Goal: Transaction & Acquisition: Download file/media

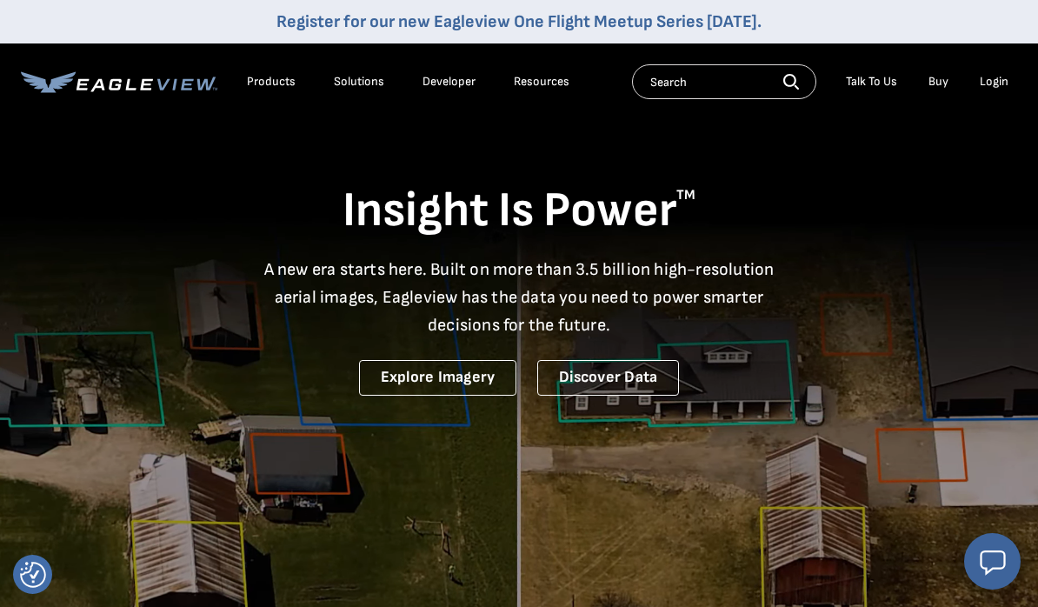
click at [994, 94] on li "Login" at bounding box center [994, 82] width 46 height 26
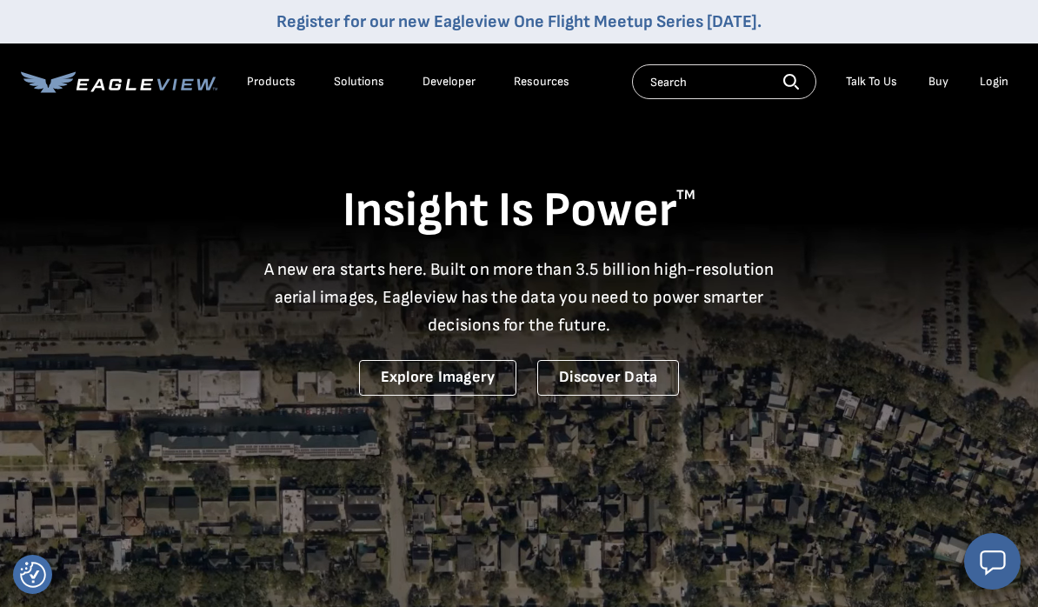
click at [994, 83] on div "Login" at bounding box center [993, 82] width 29 height 16
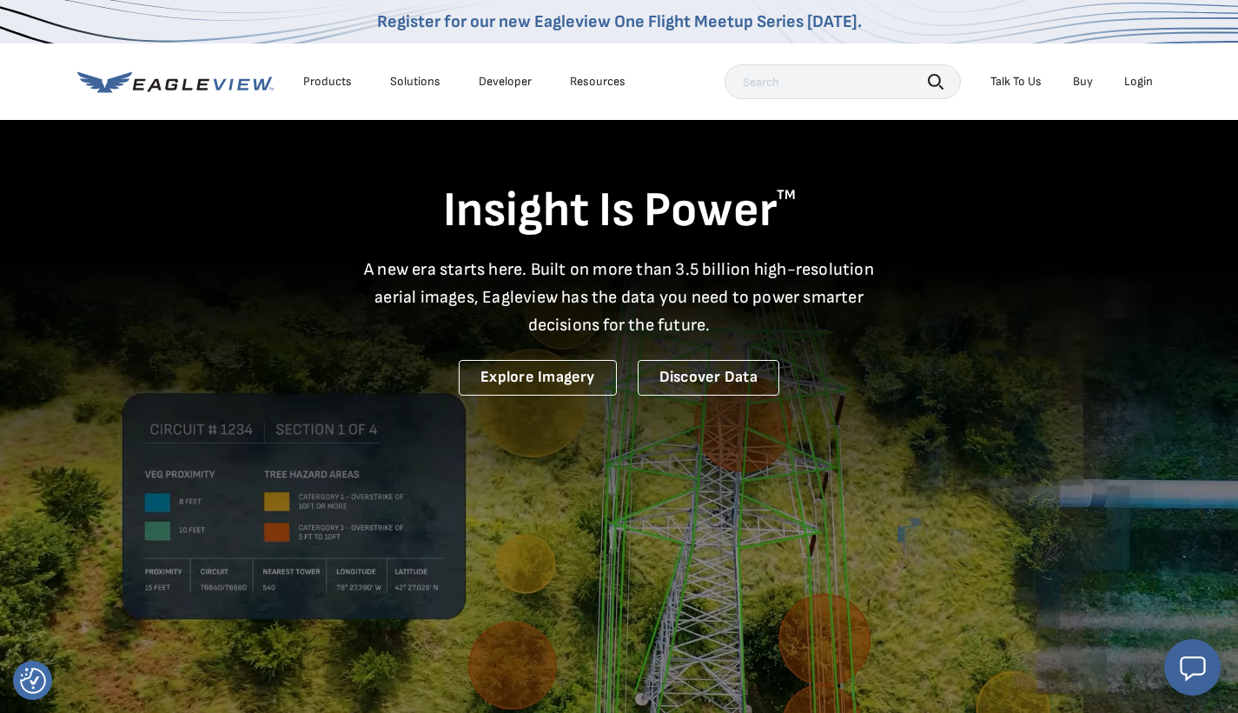
click at [1037, 95] on div "Search Talk To Us Buy Login" at bounding box center [943, 81] width 437 height 35
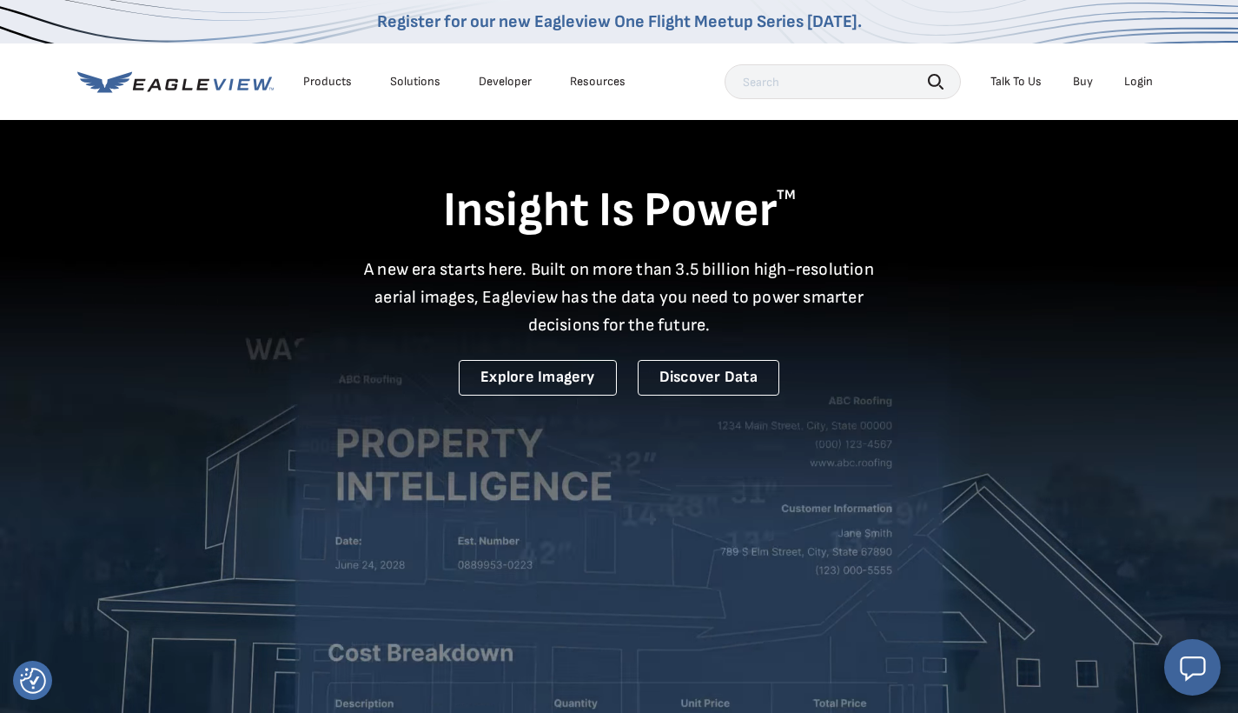
click at [1037, 82] on div "Login" at bounding box center [1138, 82] width 29 height 16
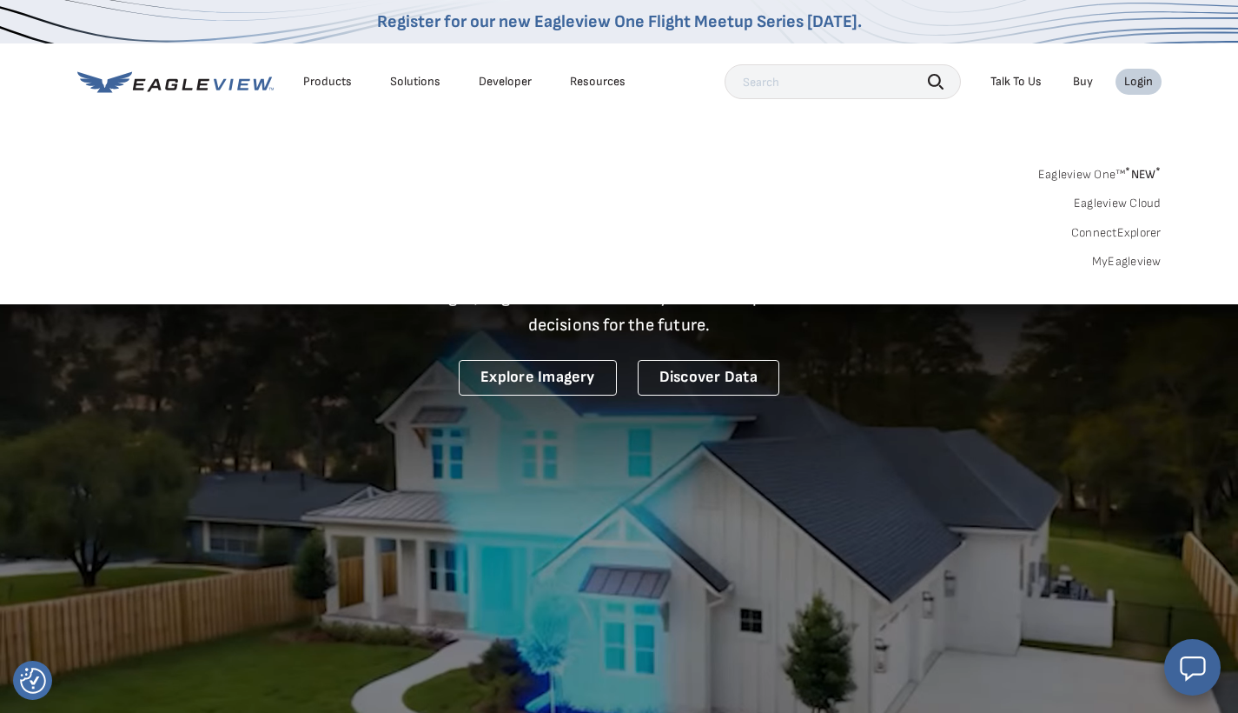
click at [1037, 254] on link "MyEagleview" at bounding box center [1127, 262] width 70 height 16
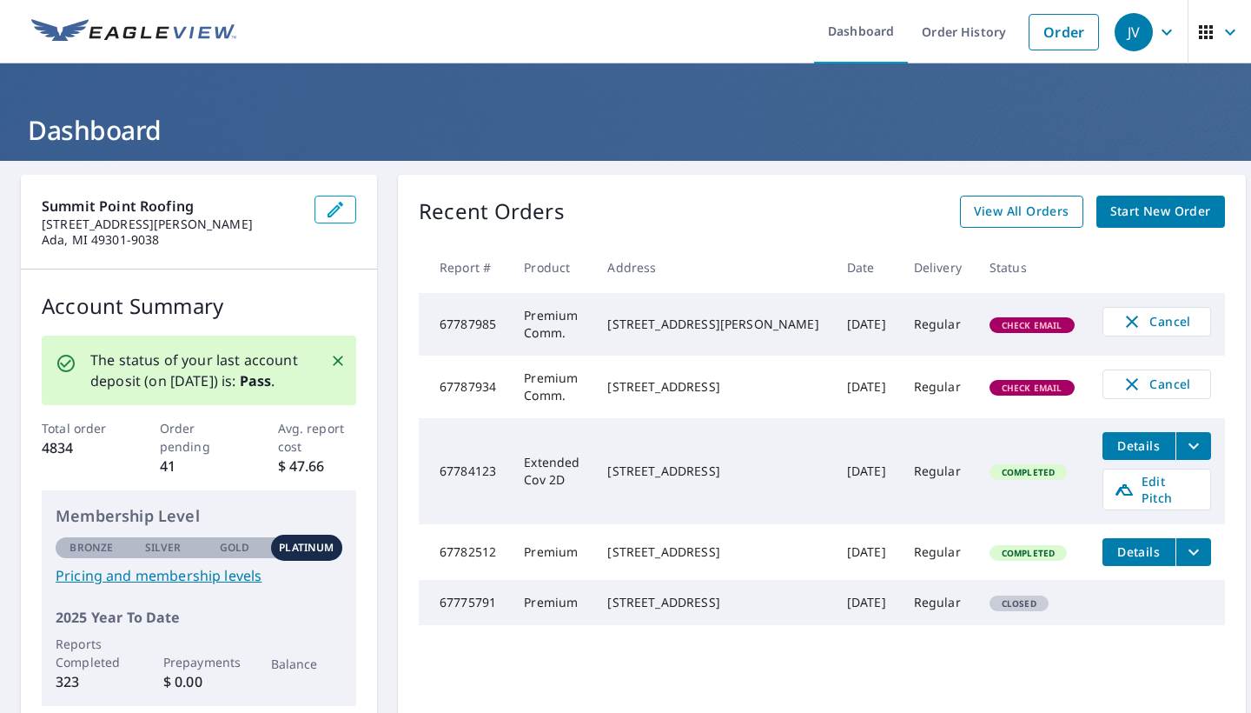
click at [1005, 216] on span "View All Orders" at bounding box center [1022, 212] width 96 height 22
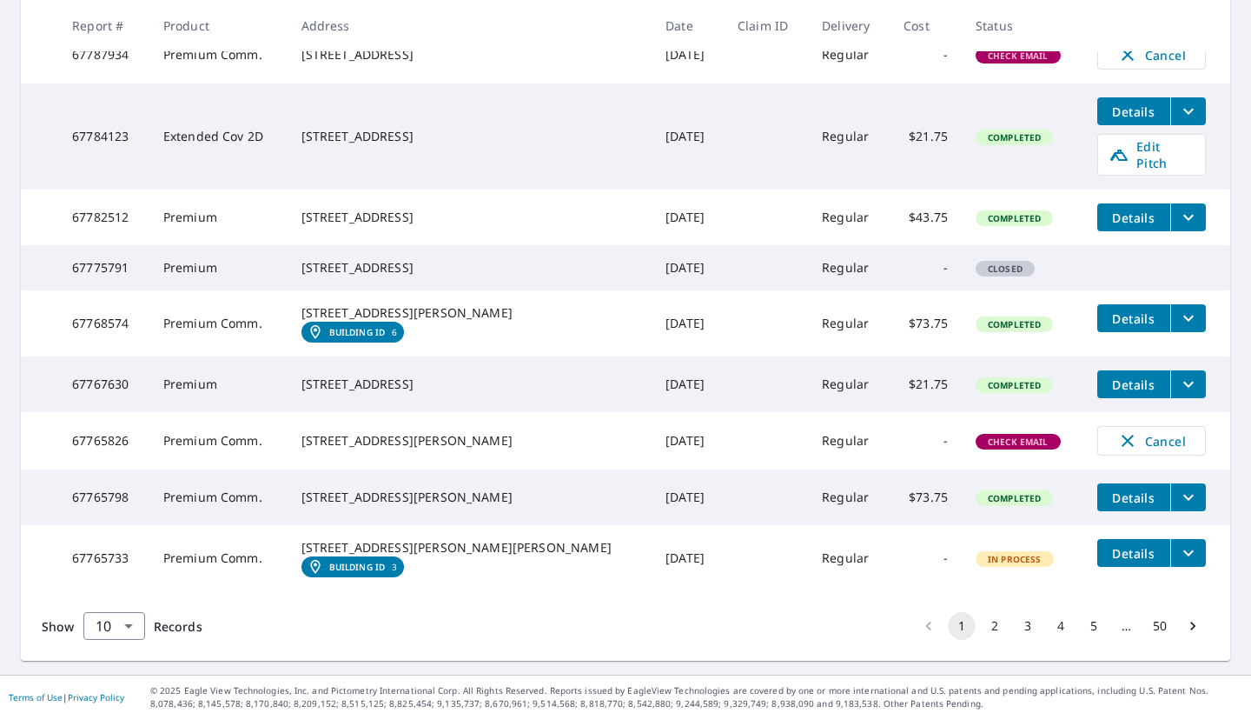
scroll to position [499, 0]
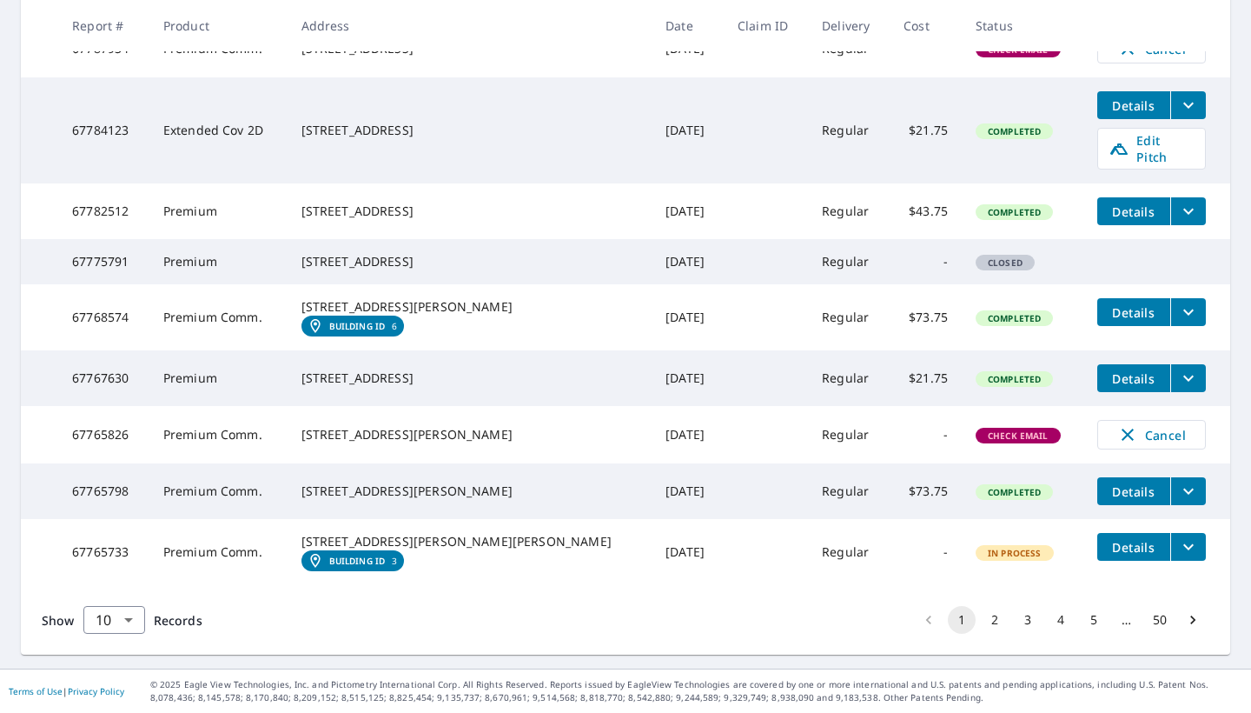
click at [981, 620] on button "2" at bounding box center [995, 620] width 28 height 28
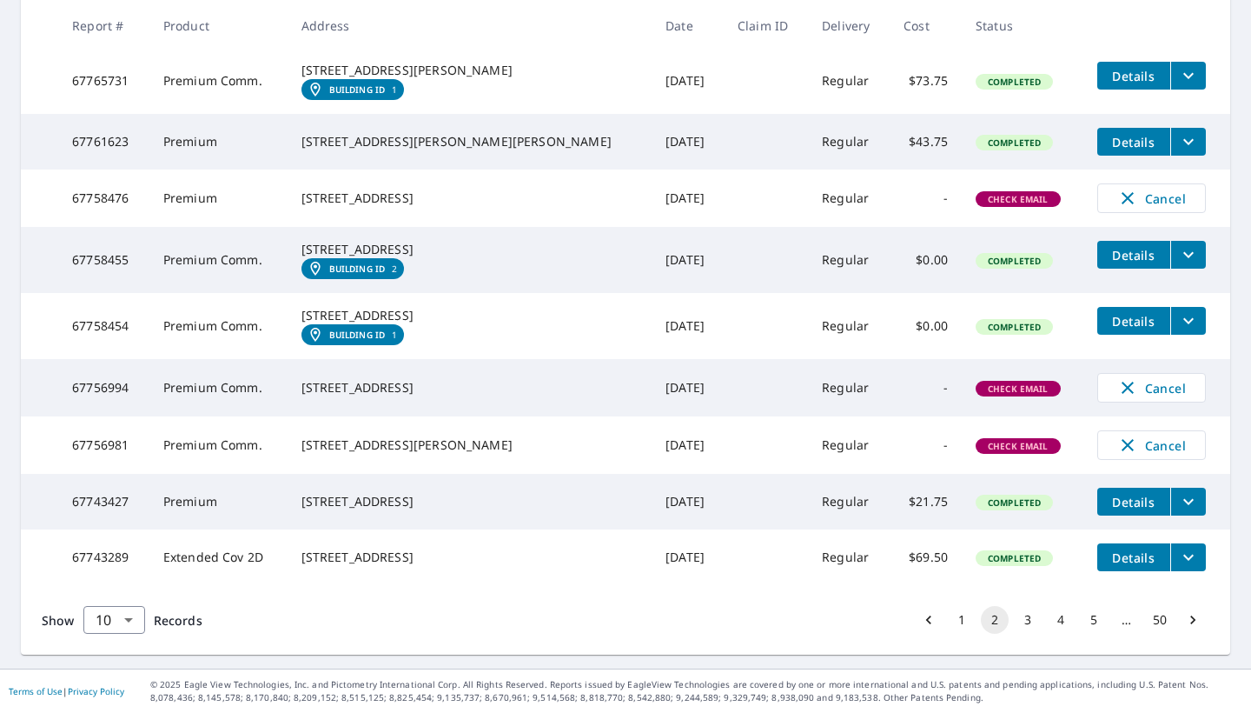
scroll to position [509, 0]
click at [948, 613] on button "1" at bounding box center [962, 620] width 28 height 28
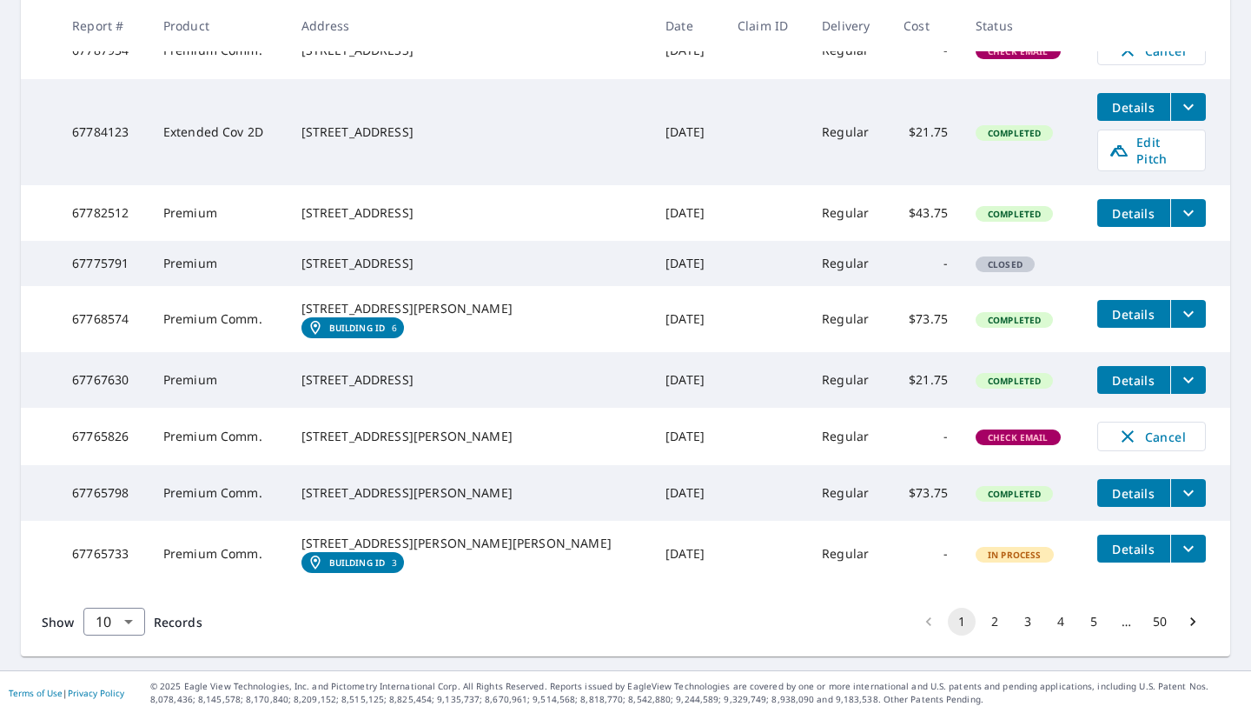
scroll to position [499, 0]
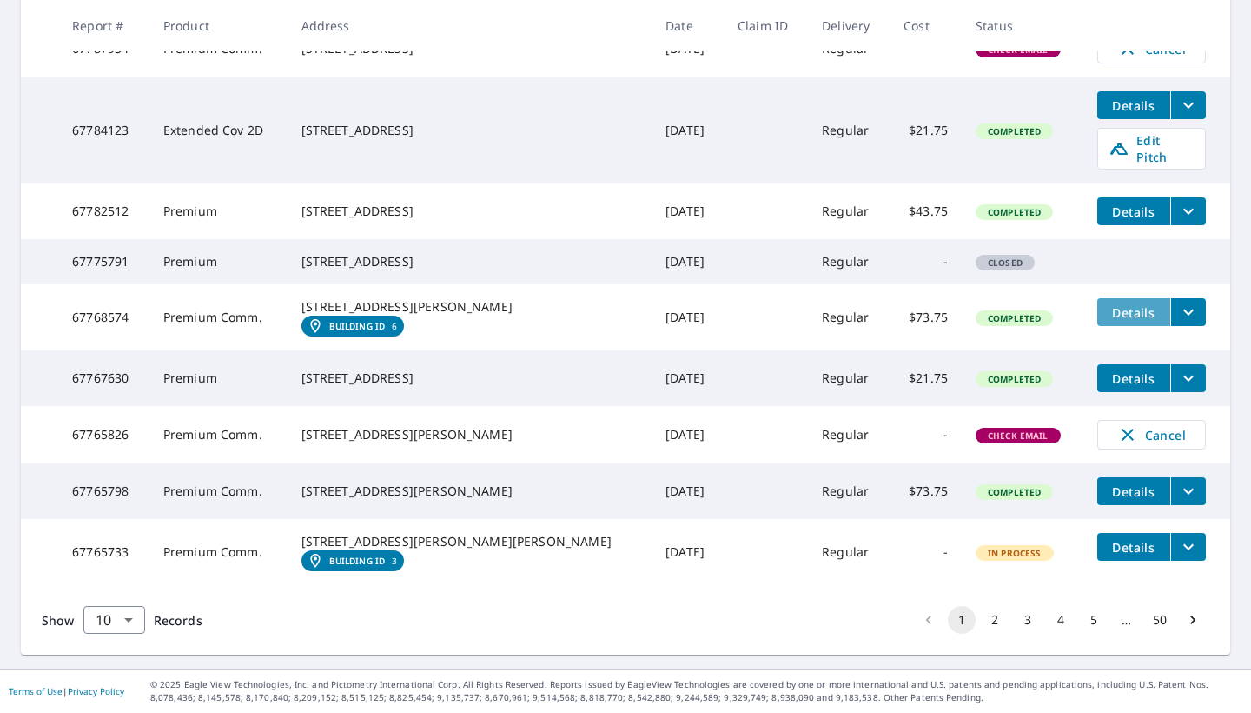
click at [1108, 304] on span "Details" at bounding box center [1134, 312] width 52 height 17
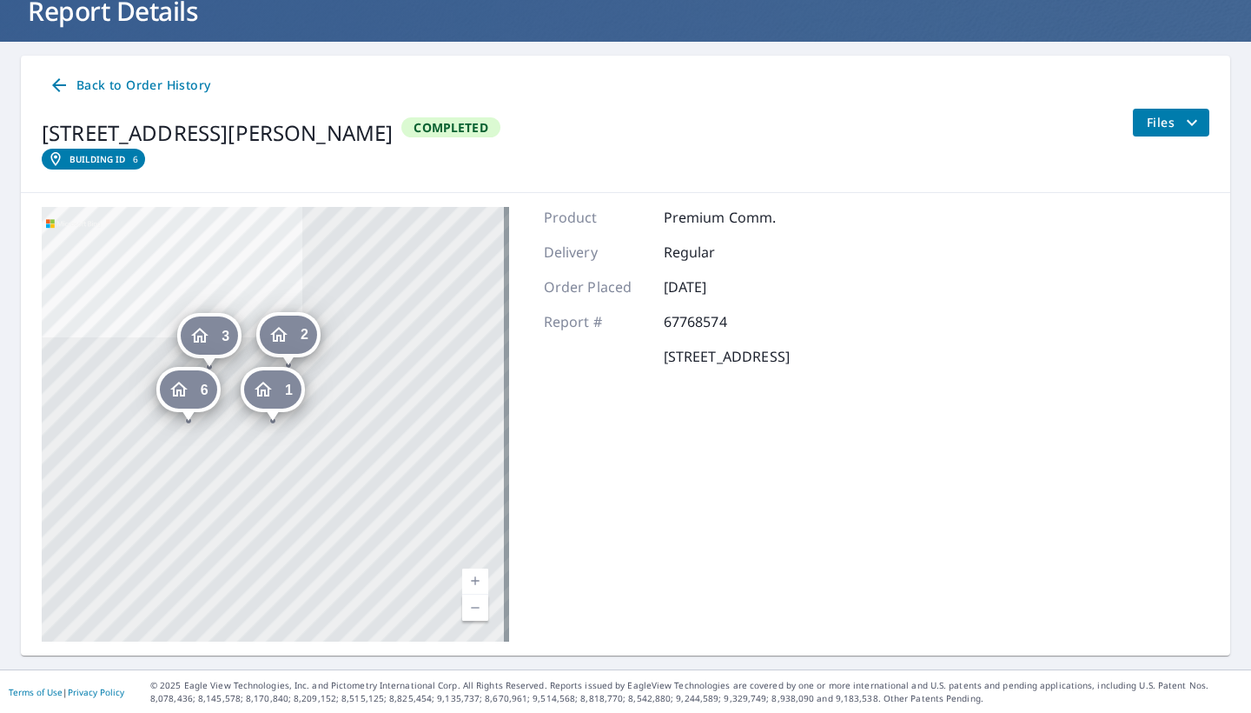
click at [1151, 125] on span "Files" at bounding box center [1175, 122] width 56 height 21
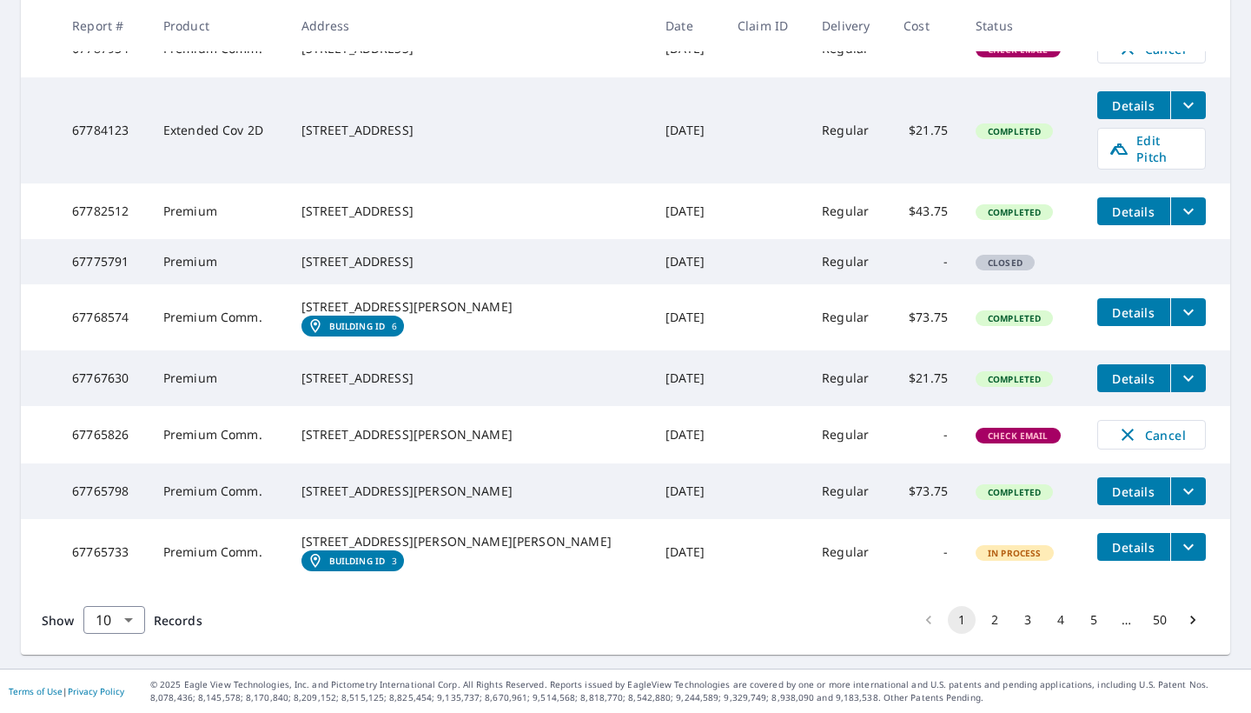
scroll to position [469, 0]
click at [1109, 494] on span "Details" at bounding box center [1134, 491] width 52 height 17
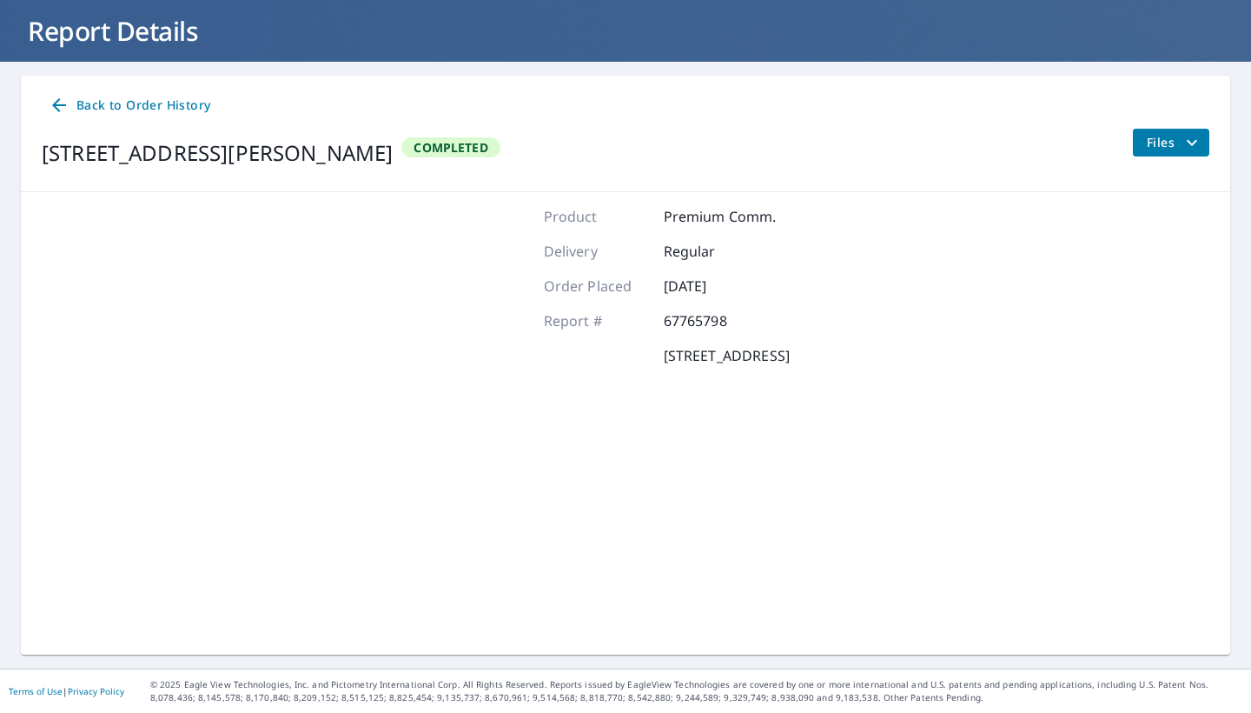
scroll to position [98, 0]
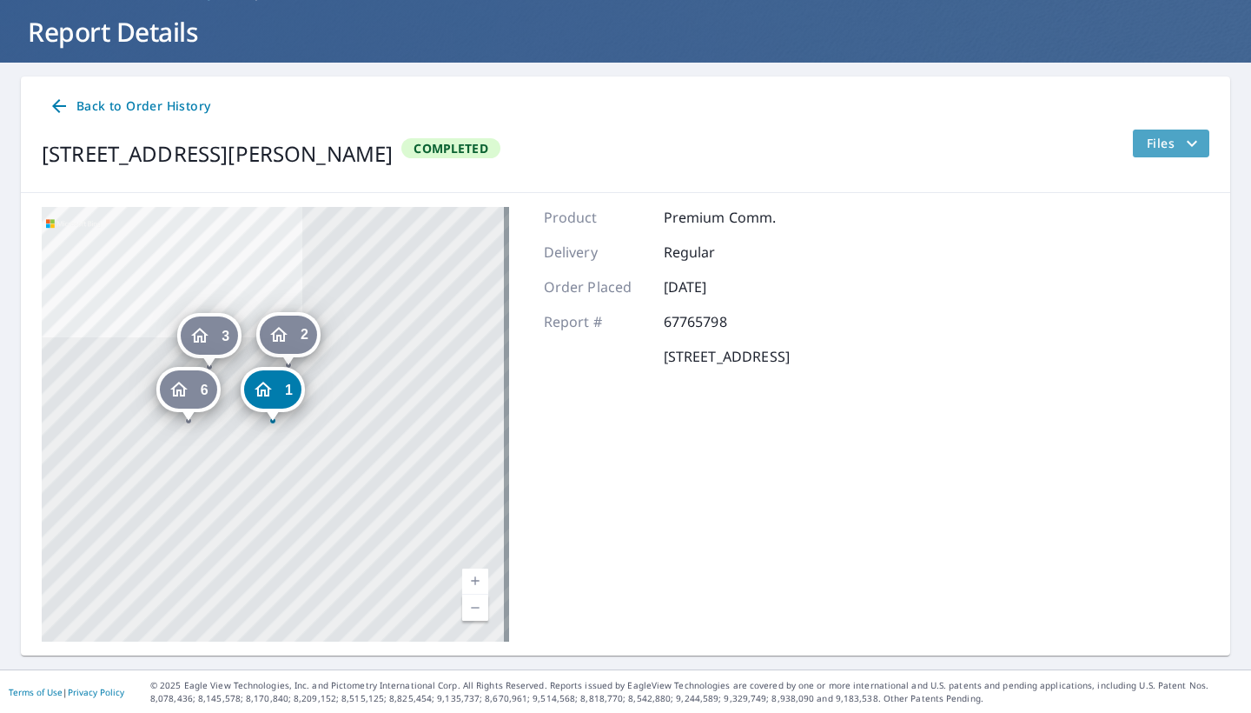
click at [1182, 150] on icon "filesDropdownBtn-67765798" at bounding box center [1192, 143] width 21 height 21
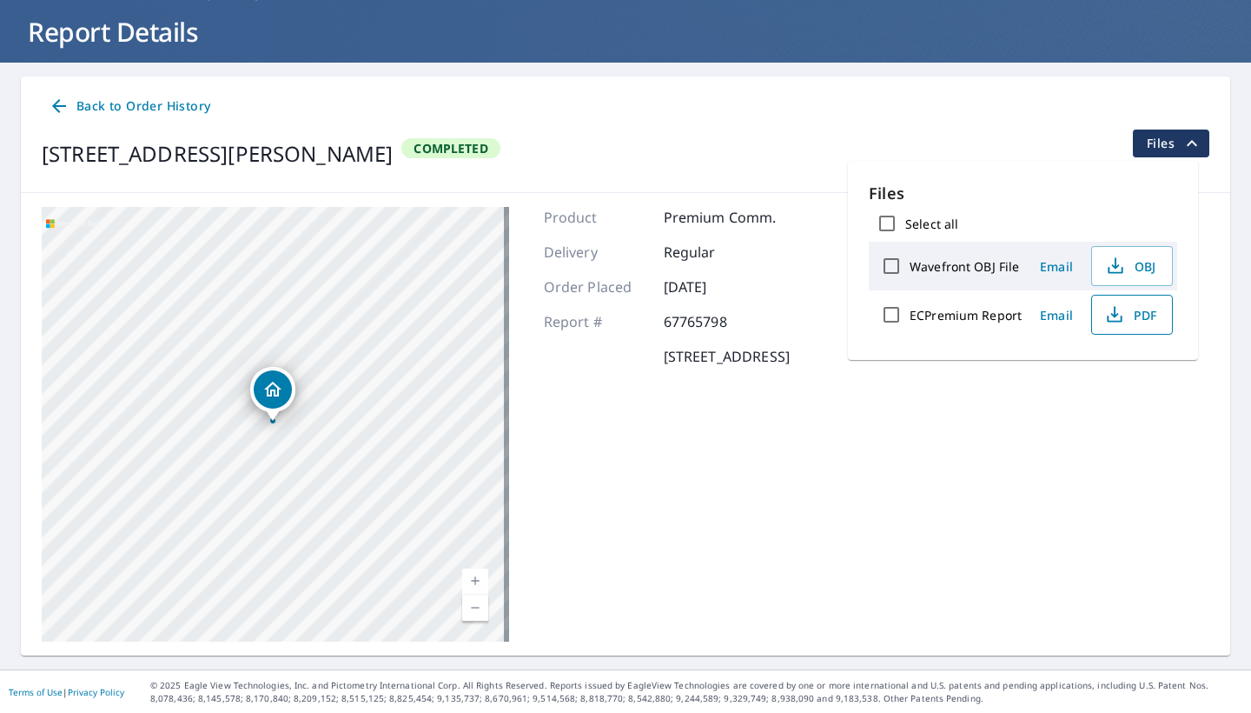
click at [1126, 313] on span "PDF" at bounding box center [1131, 314] width 56 height 21
click at [1147, 147] on span "Files" at bounding box center [1175, 143] width 56 height 21
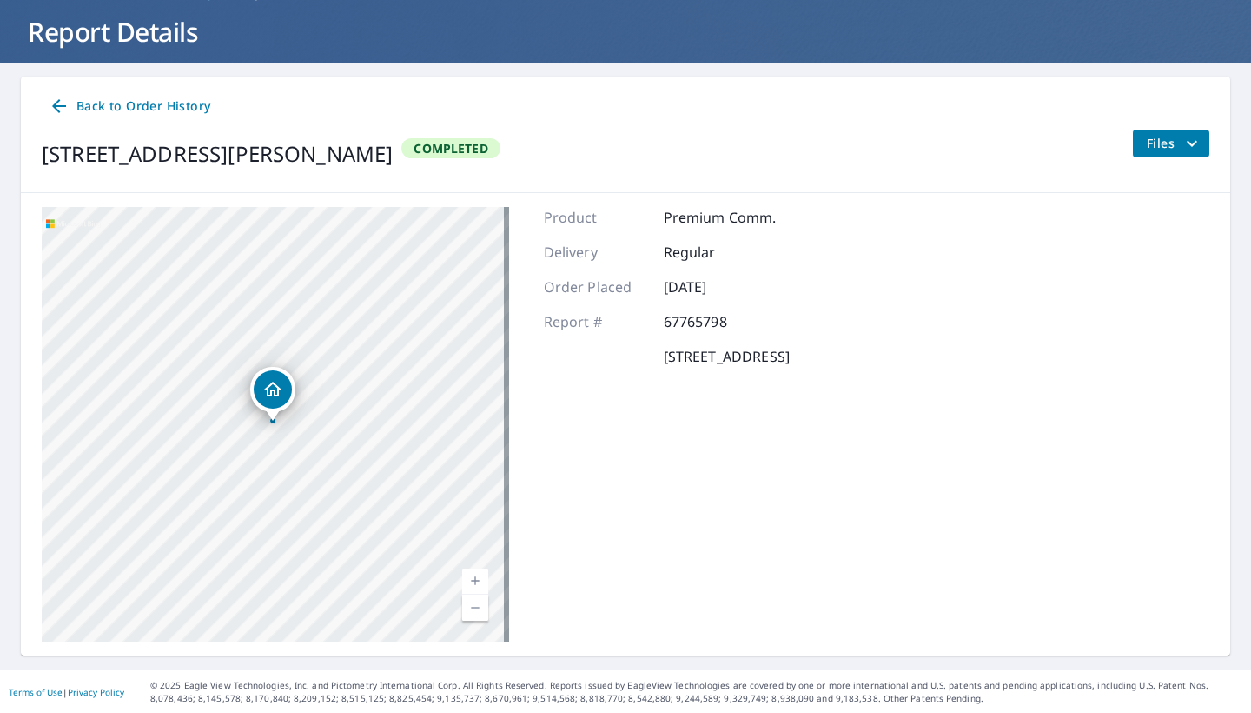
click at [1147, 147] on span "Files" at bounding box center [1175, 143] width 56 height 21
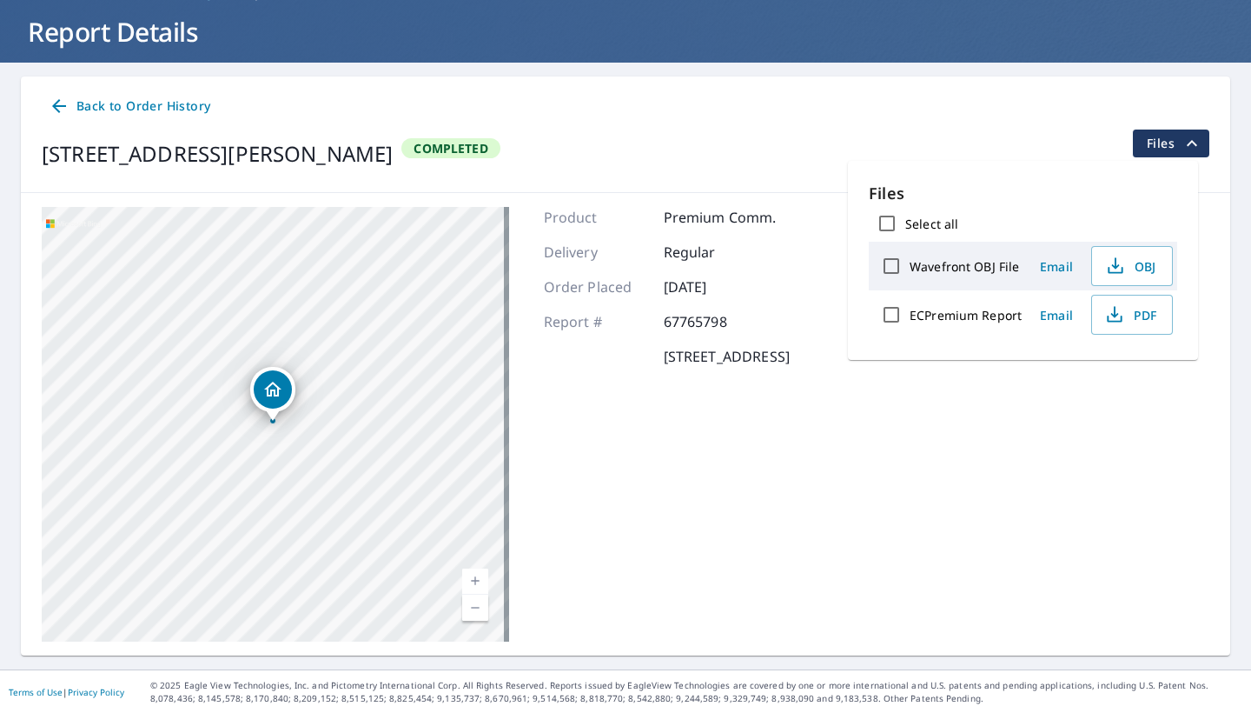
click at [976, 317] on label "ECPremium Report" at bounding box center [966, 315] width 112 height 17
click at [910, 317] on input "ECPremium Report" at bounding box center [891, 314] width 36 height 36
checkbox input "true"
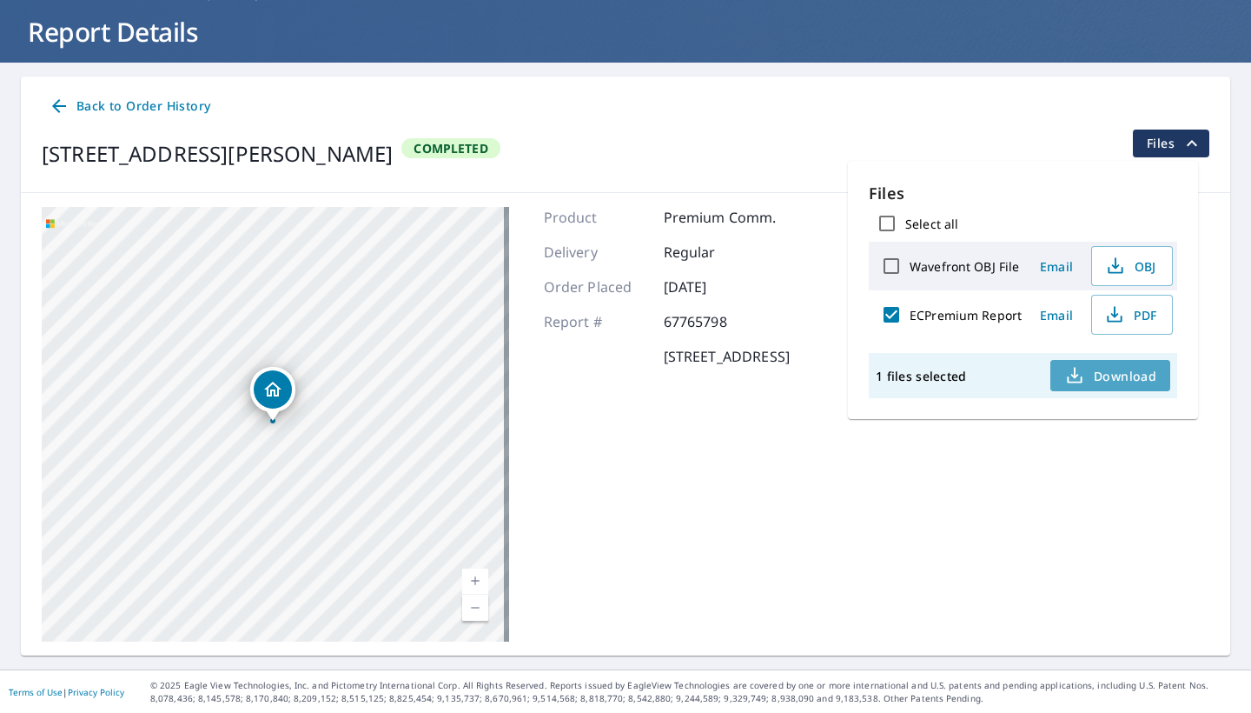
click at [1098, 374] on span "Download" at bounding box center [1110, 375] width 92 height 21
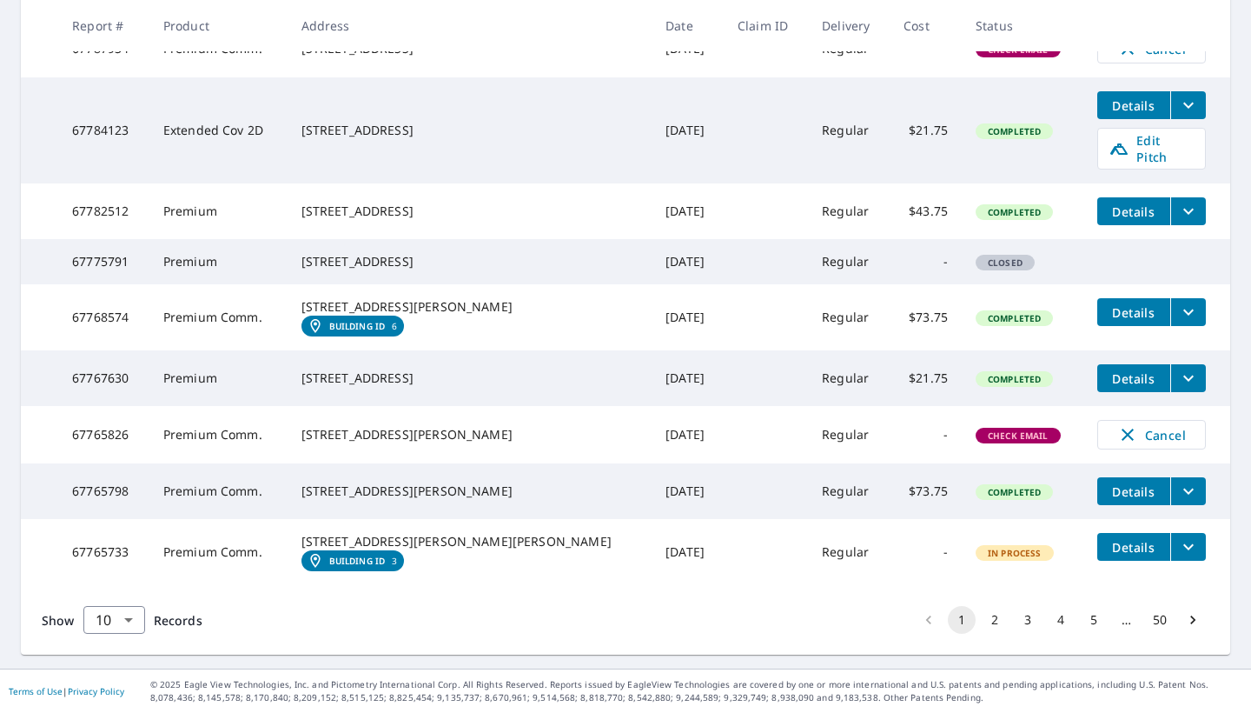
scroll to position [499, 0]
click at [1108, 539] on span "Details" at bounding box center [1134, 547] width 52 height 17
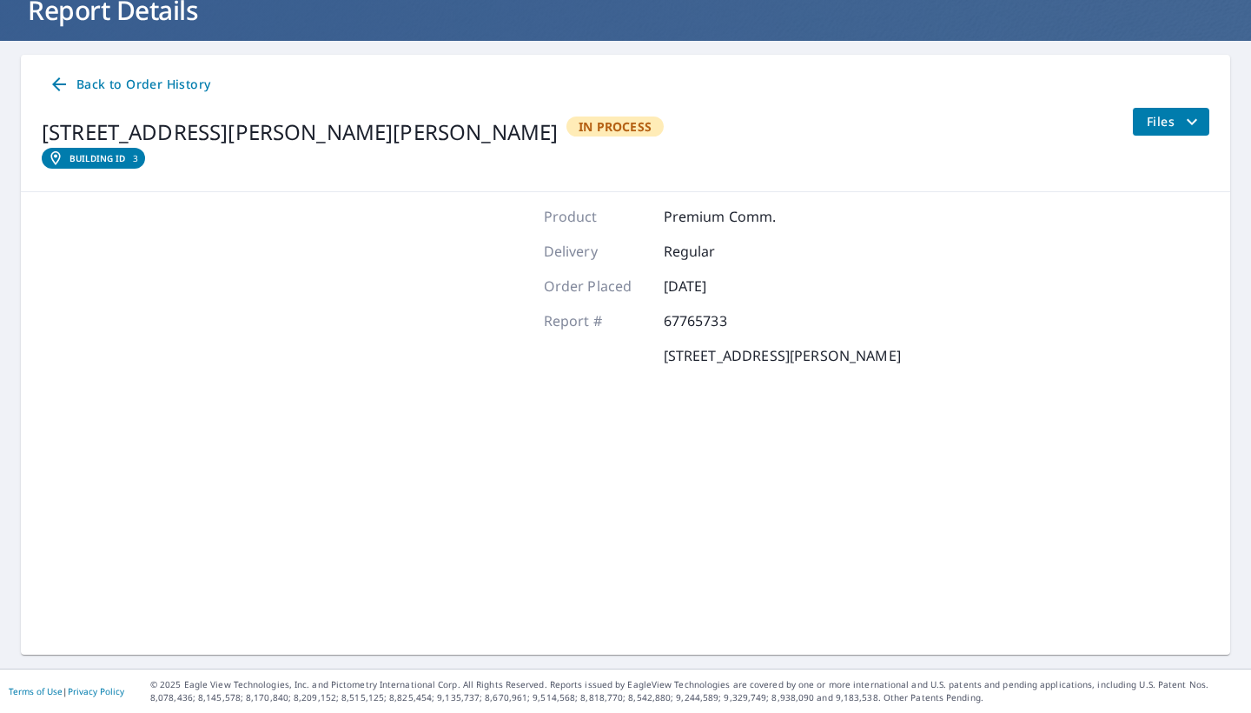
scroll to position [119, 0]
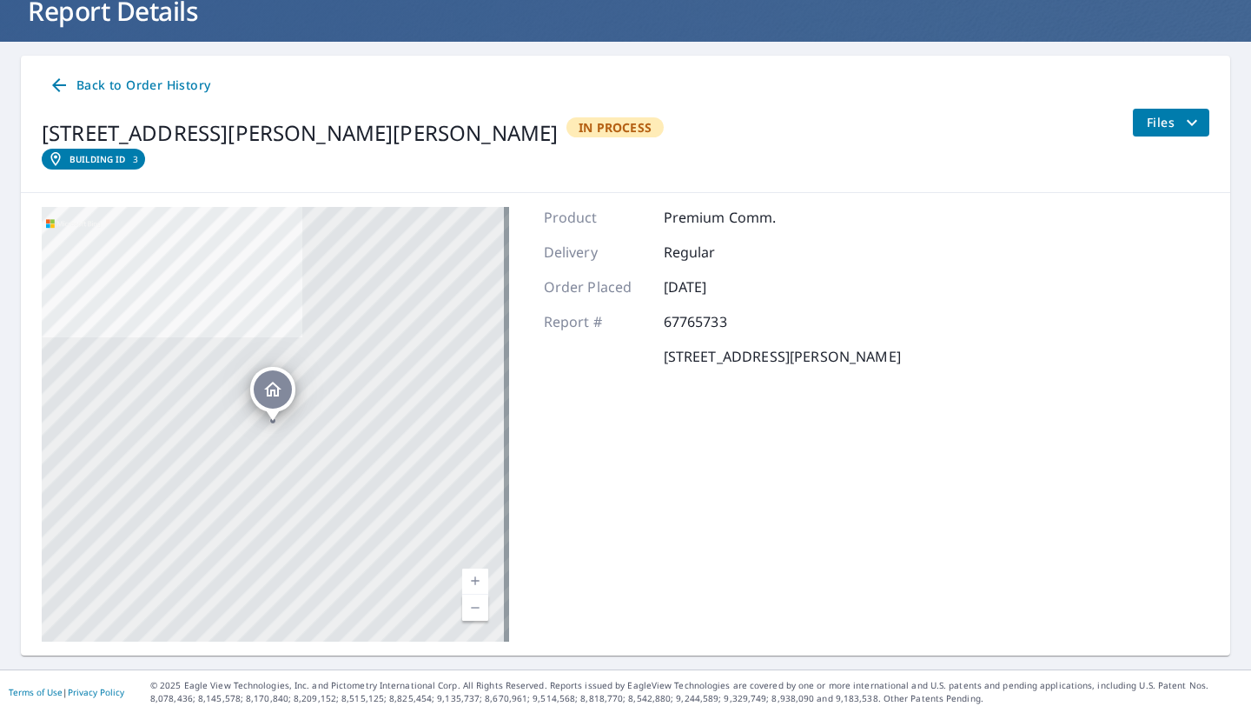
click at [1164, 121] on span "Files" at bounding box center [1175, 122] width 56 height 21
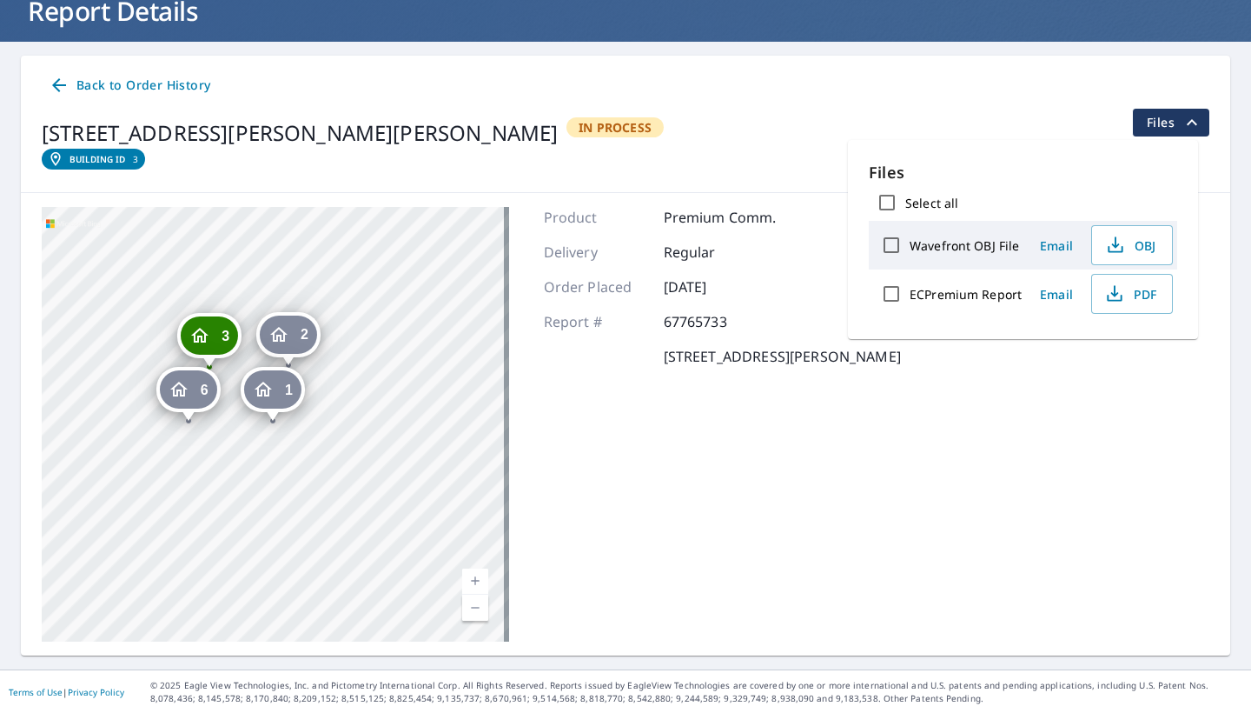
click at [871, 300] on div "ECPremium Report Email PDF" at bounding box center [1023, 293] width 308 height 49
click at [886, 296] on input "ECPremium Report" at bounding box center [891, 293] width 36 height 36
checkbox input "true"
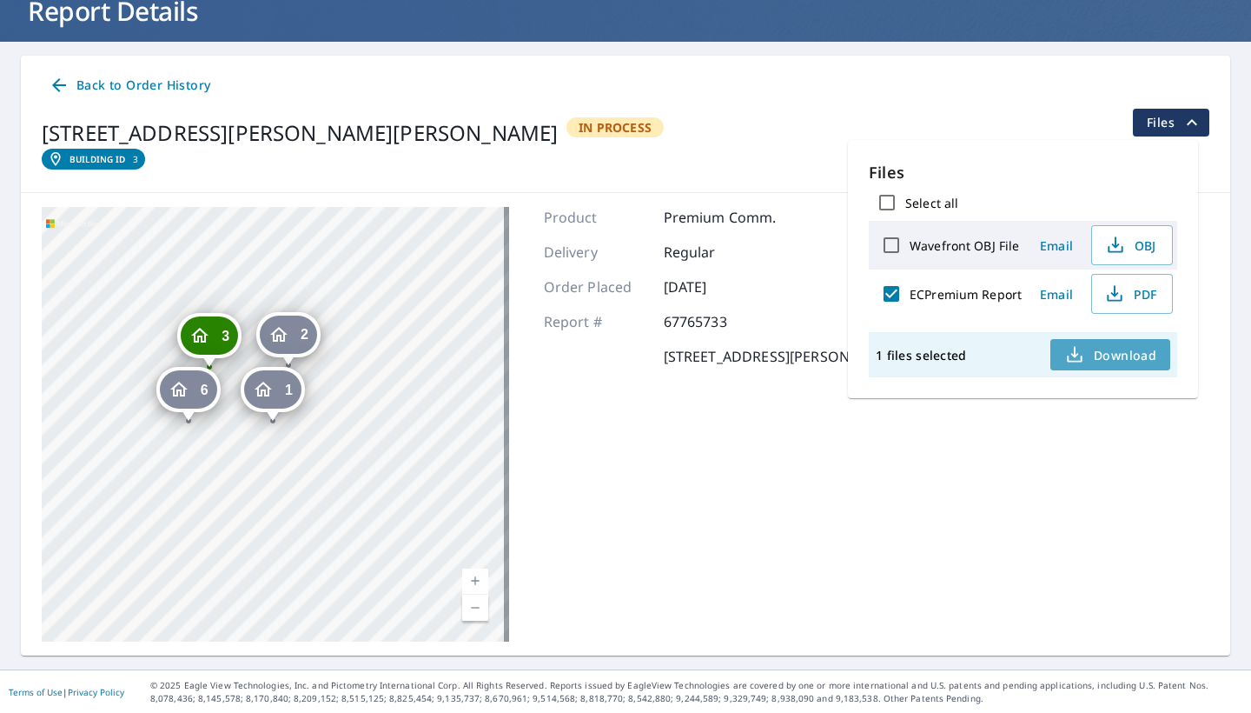
click at [1112, 352] on span "Download" at bounding box center [1110, 354] width 92 height 21
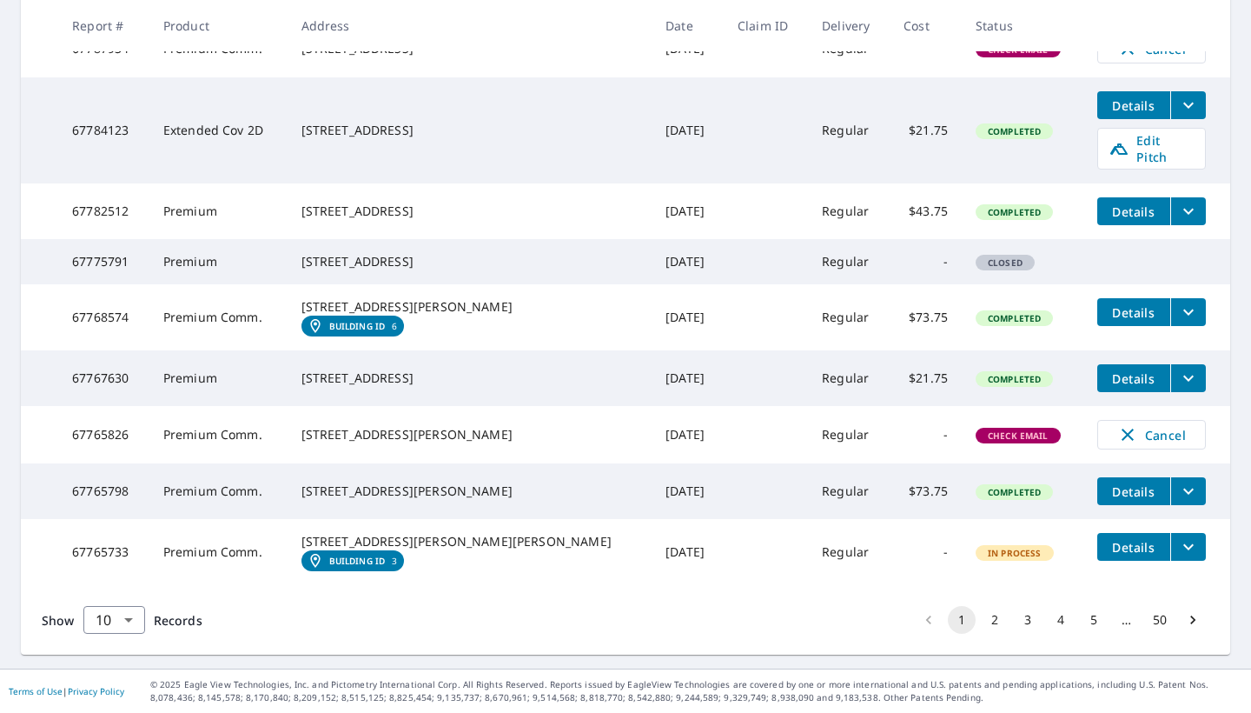
scroll to position [499, 0]
click at [981, 613] on button "2" at bounding box center [995, 620] width 28 height 28
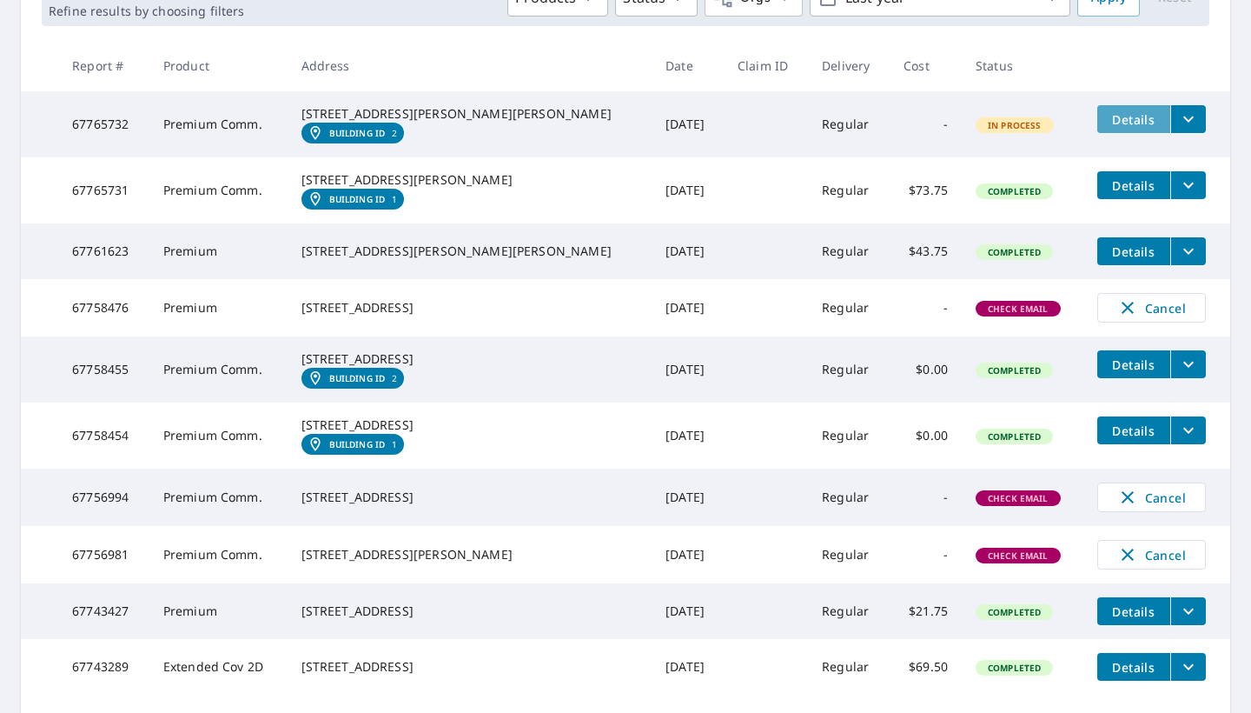
click at [1108, 122] on span "Details" at bounding box center [1134, 119] width 52 height 17
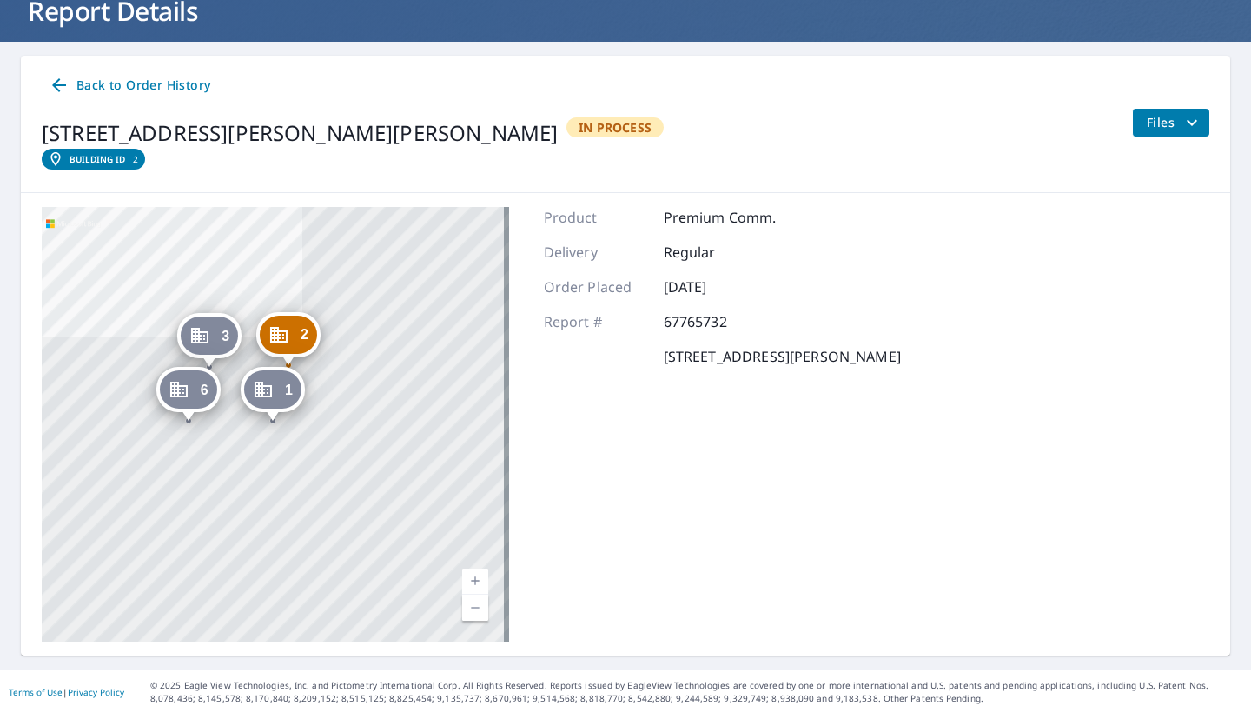
click at [1158, 119] on span "Files" at bounding box center [1175, 122] width 56 height 21
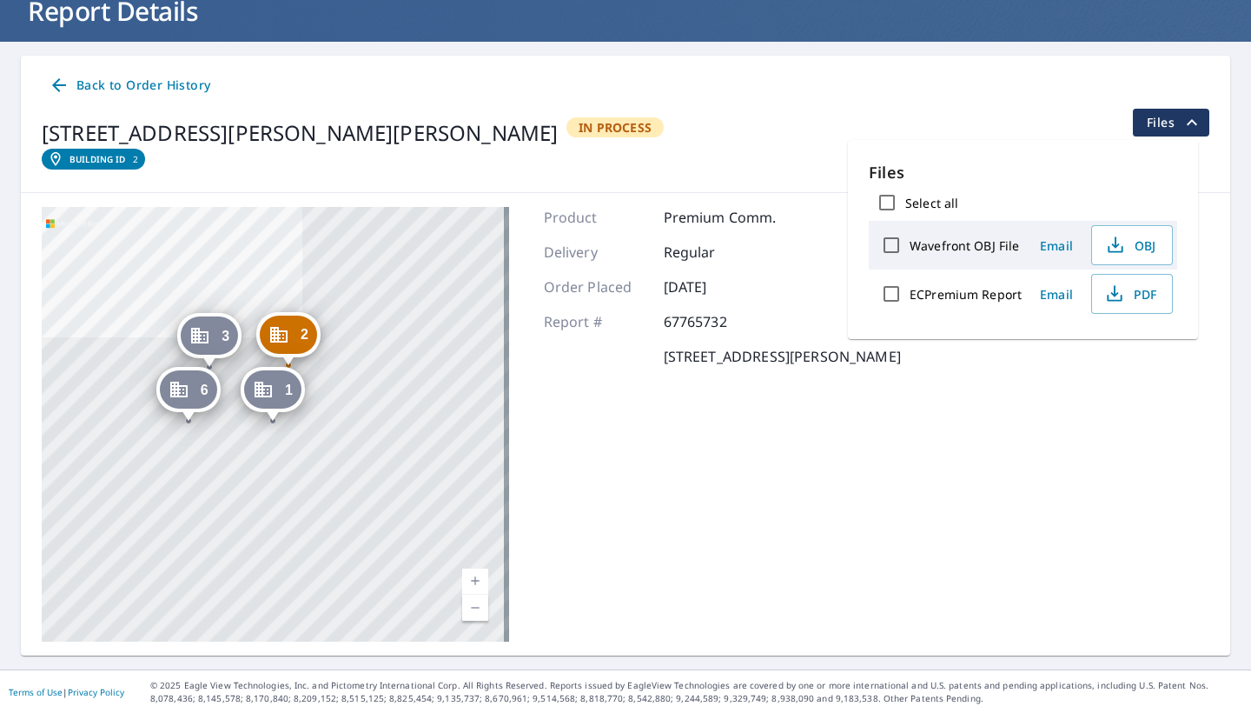
click at [894, 285] on input "ECPremium Report" at bounding box center [891, 293] width 36 height 36
checkbox input "true"
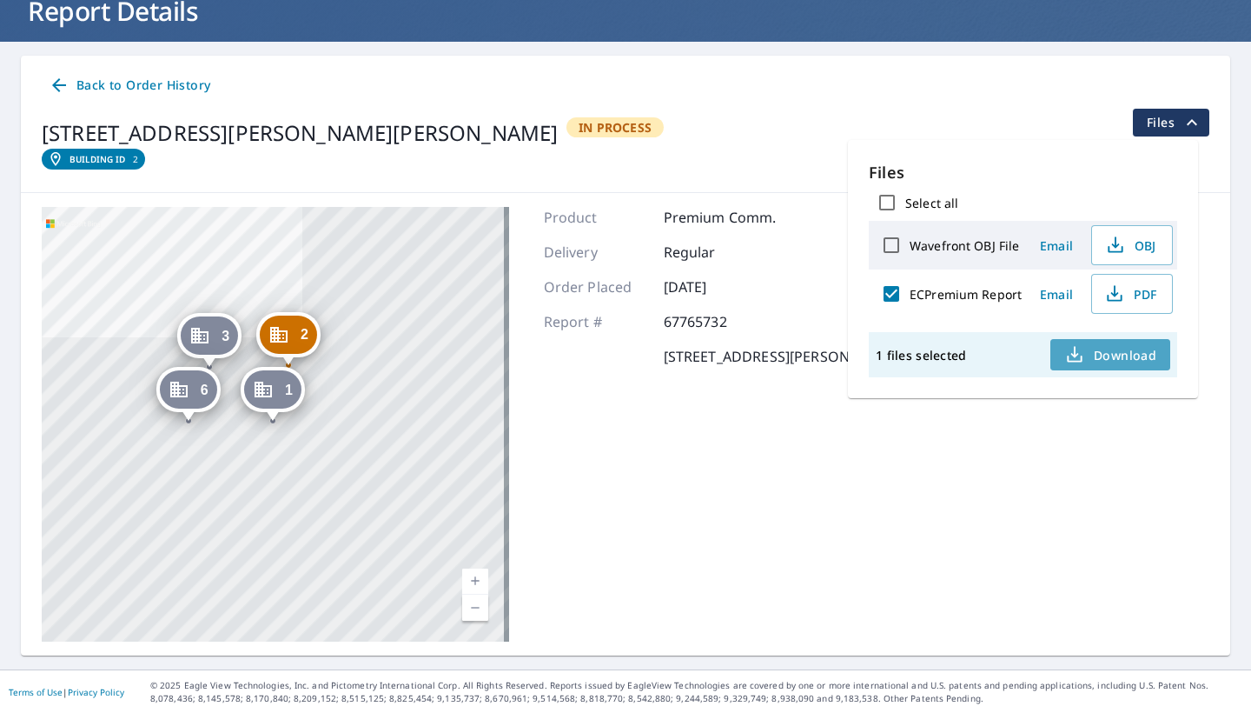
click at [1078, 351] on icon "button" at bounding box center [1074, 354] width 21 height 21
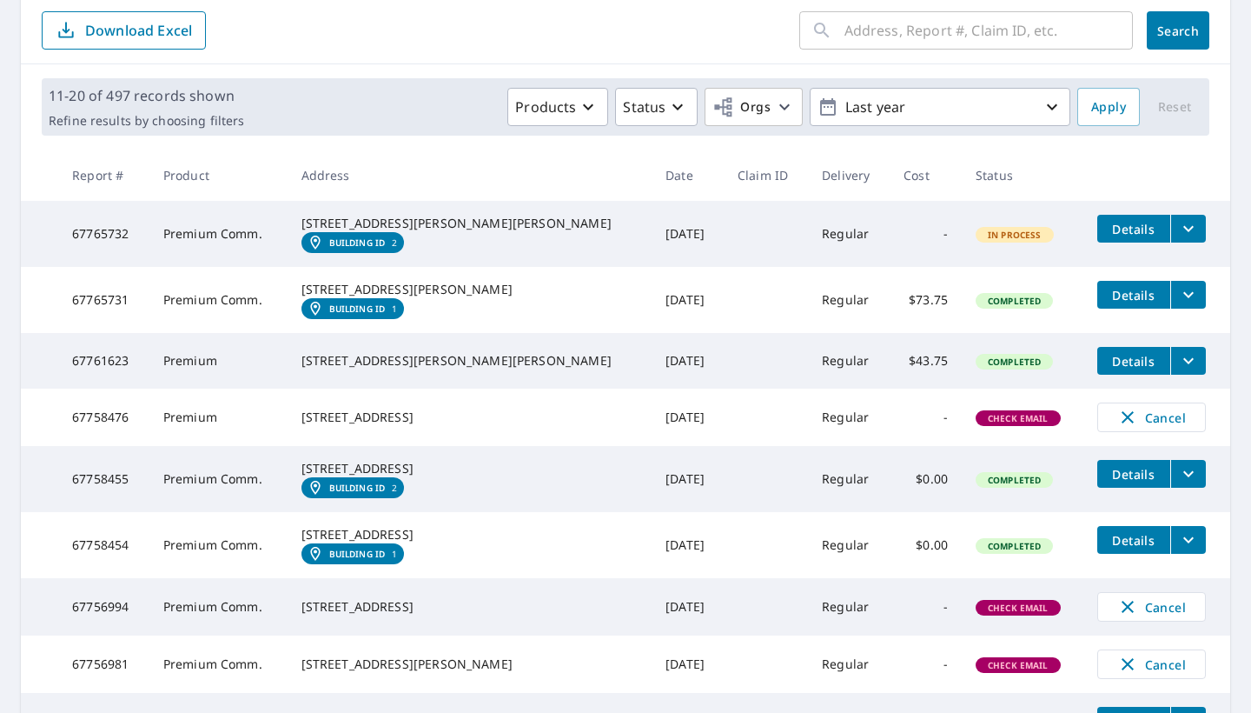
scroll to position [186, 0]
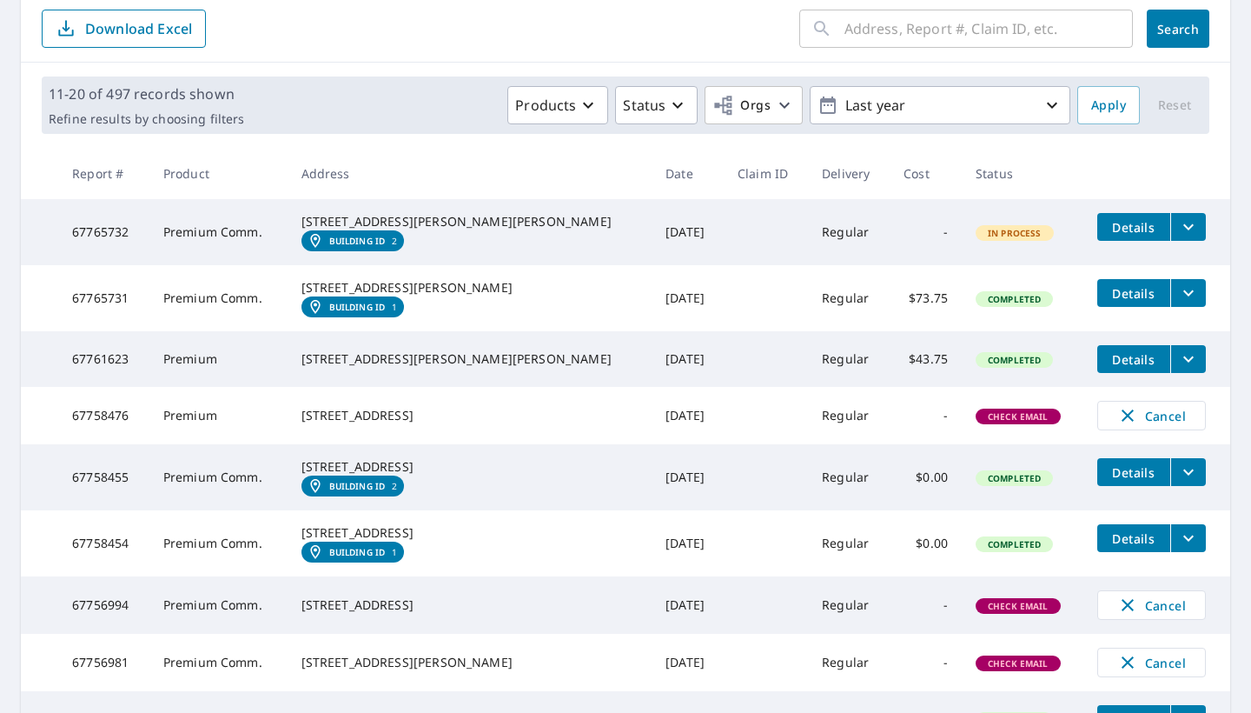
click at [1108, 302] on span "Details" at bounding box center [1134, 293] width 52 height 17
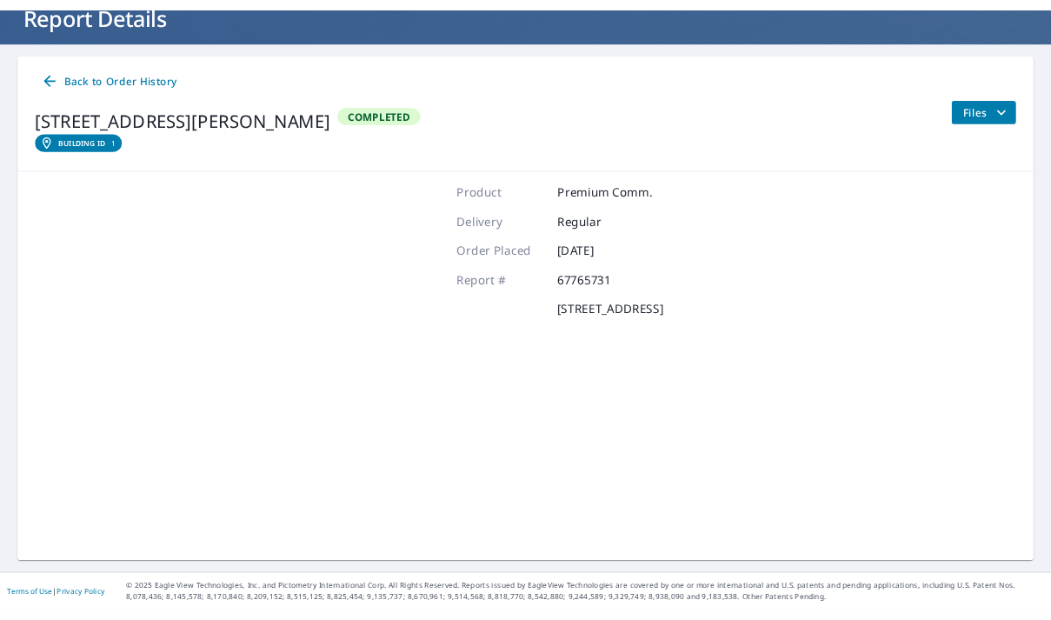
scroll to position [119, 0]
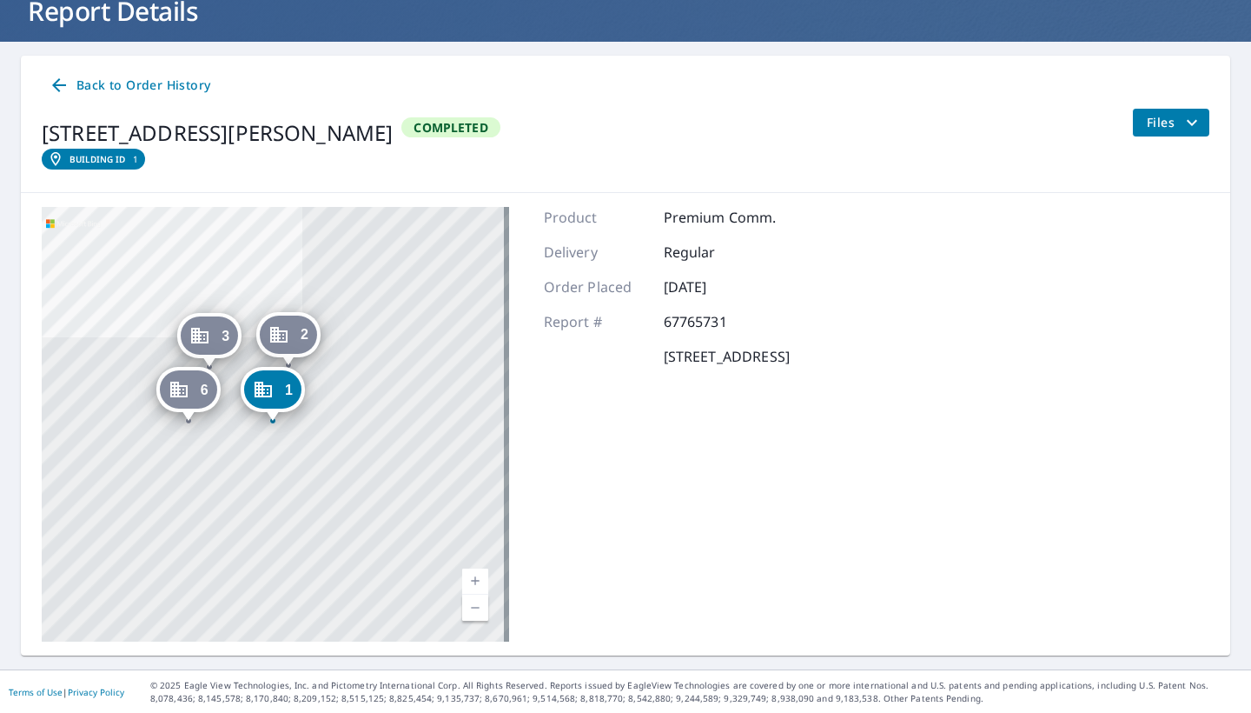
click at [1152, 129] on span "Files" at bounding box center [1175, 122] width 56 height 21
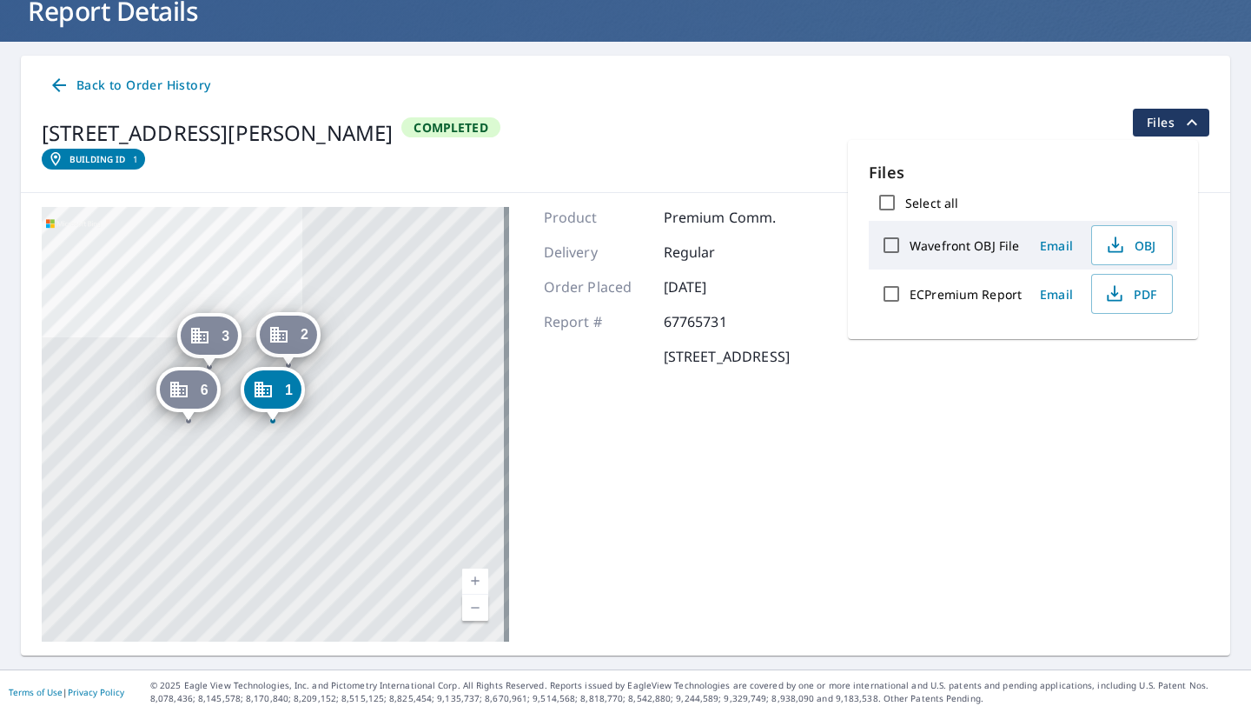
click at [892, 295] on input "ECPremium Report" at bounding box center [891, 293] width 36 height 36
checkbox input "true"
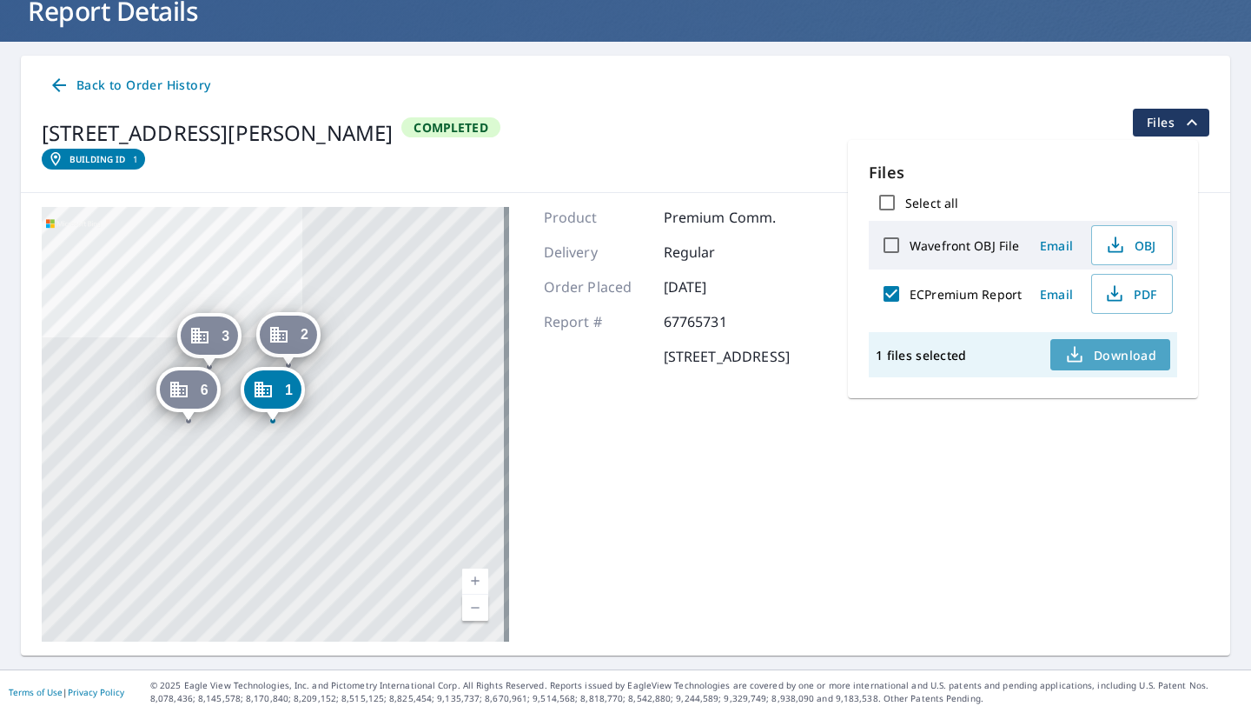
click at [1093, 346] on span "Download" at bounding box center [1110, 354] width 92 height 21
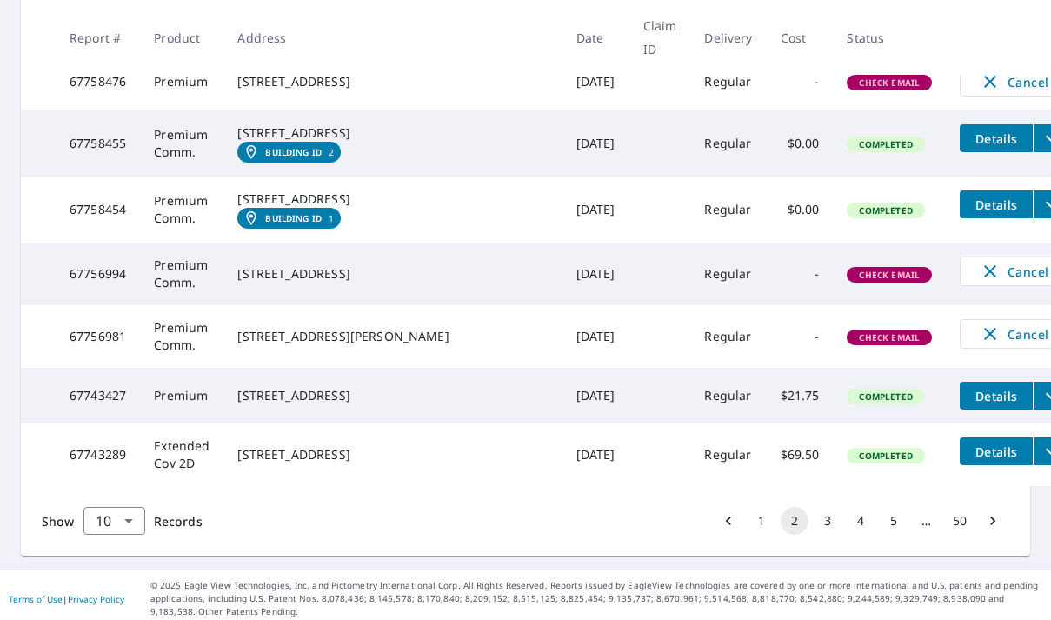
scroll to position [639, 0]
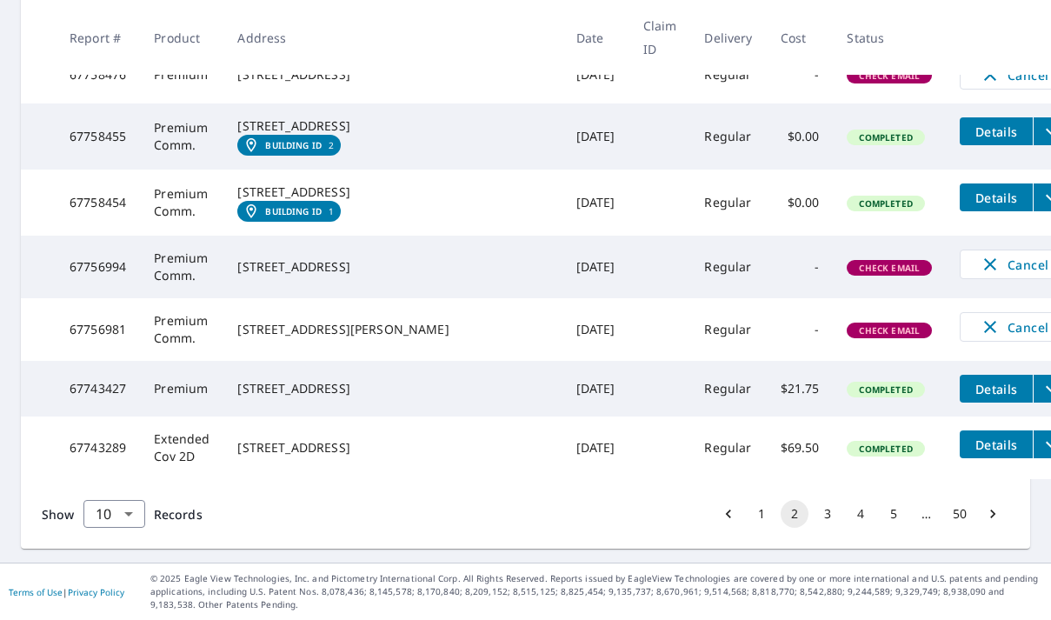
click at [747, 508] on button "1" at bounding box center [761, 514] width 28 height 28
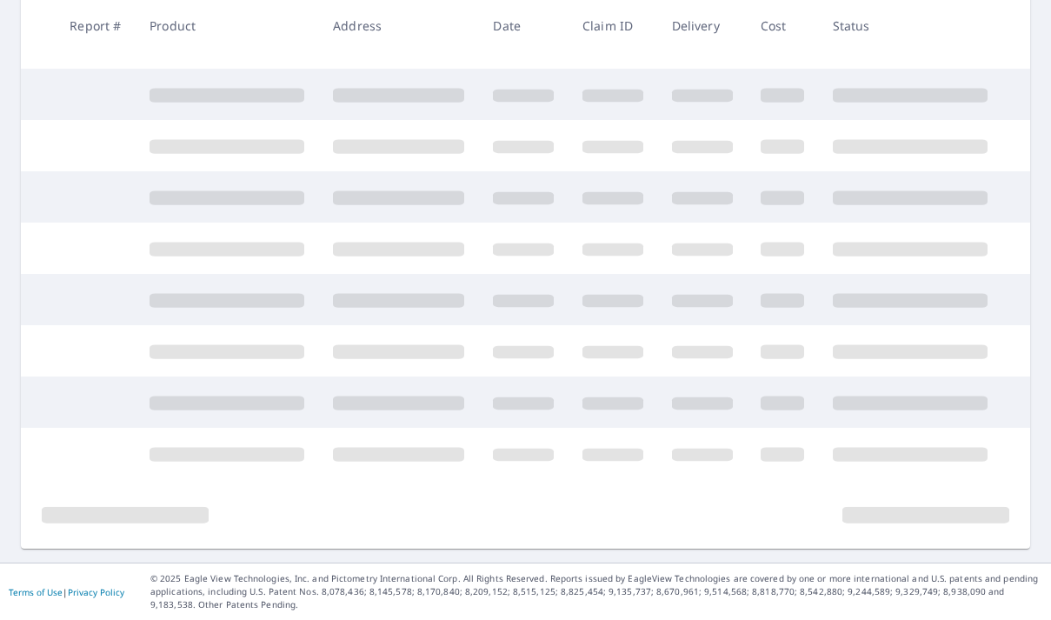
scroll to position [423, 0]
